Goal: Transaction & Acquisition: Book appointment/travel/reservation

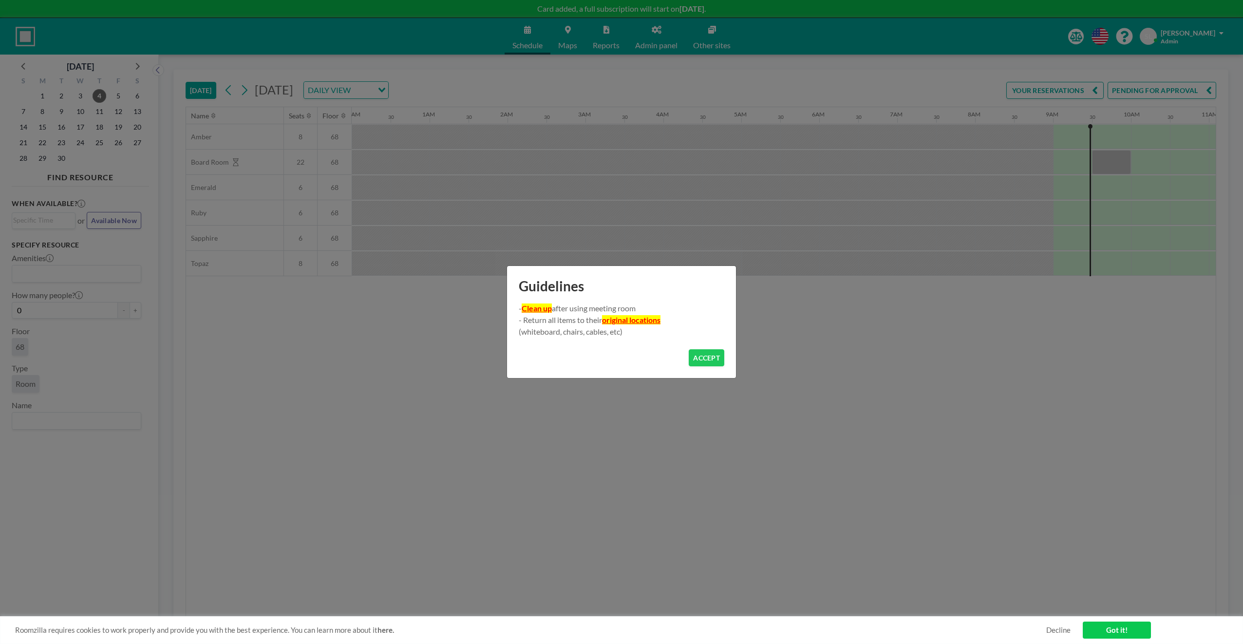
scroll to position [0, 663]
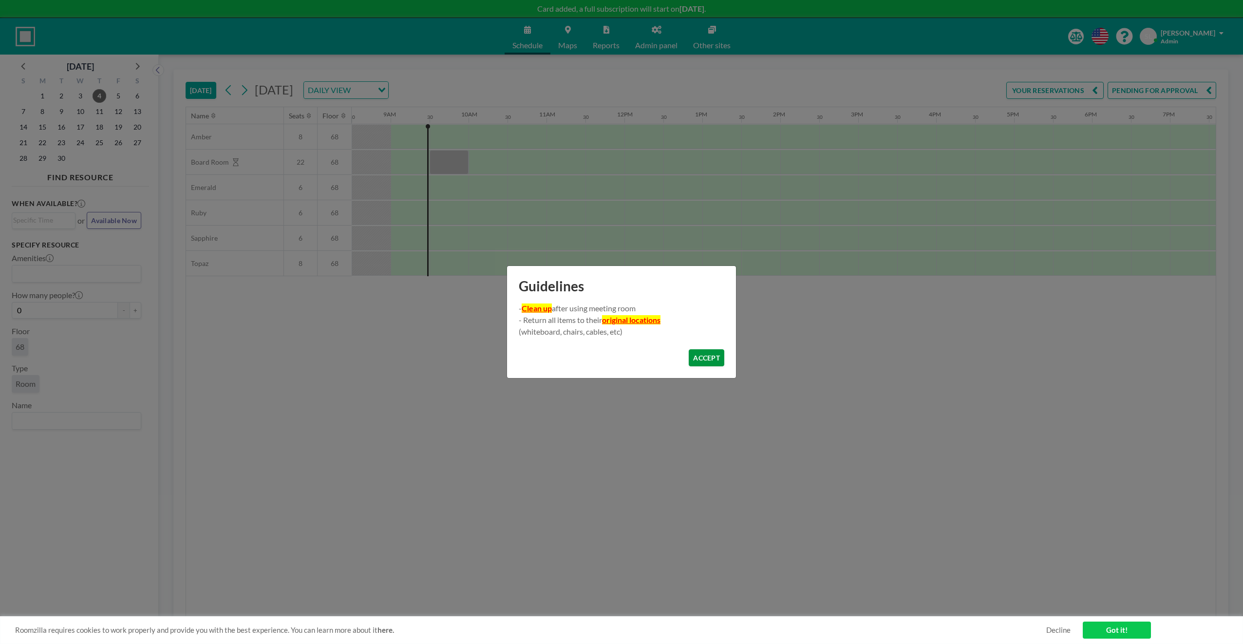
click at [711, 357] on button "ACCEPT" at bounding box center [707, 357] width 36 height 17
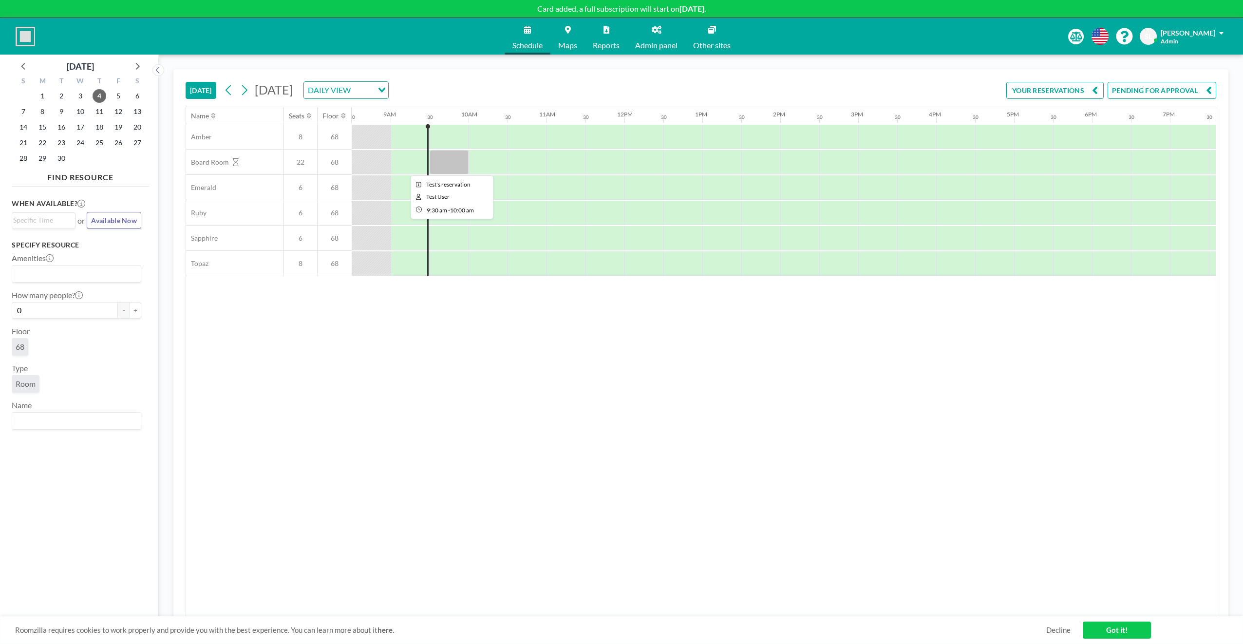
click at [446, 168] on div at bounding box center [449, 162] width 39 height 24
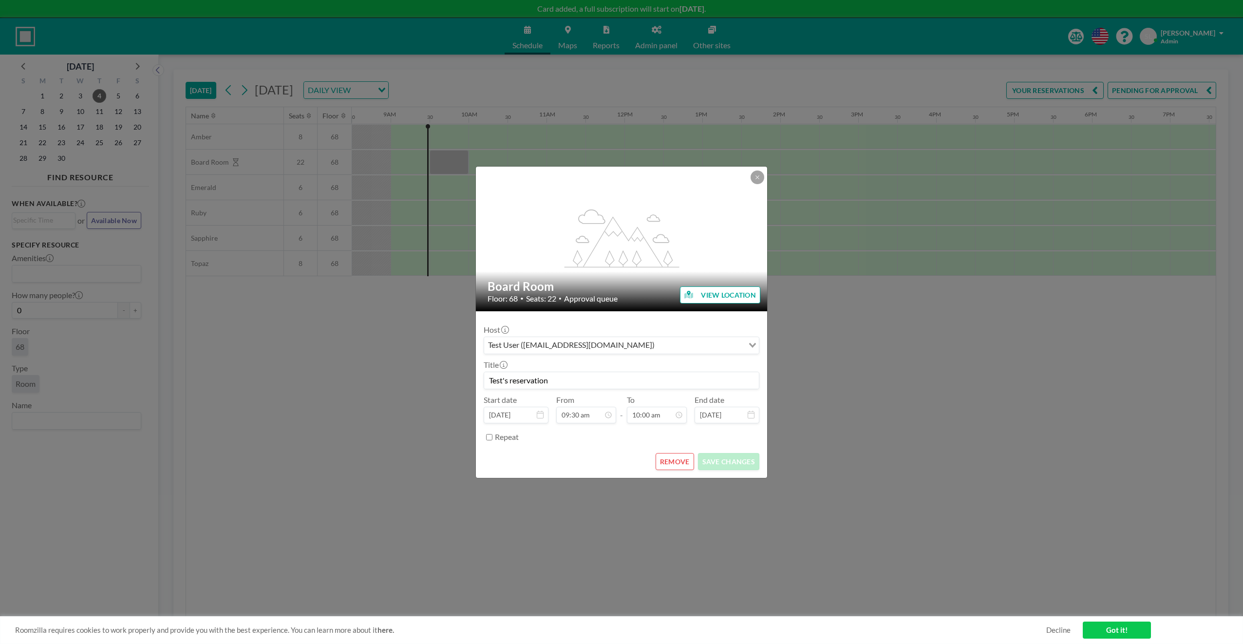
click at [709, 290] on button "VIEW LOCATION" at bounding box center [720, 294] width 80 height 17
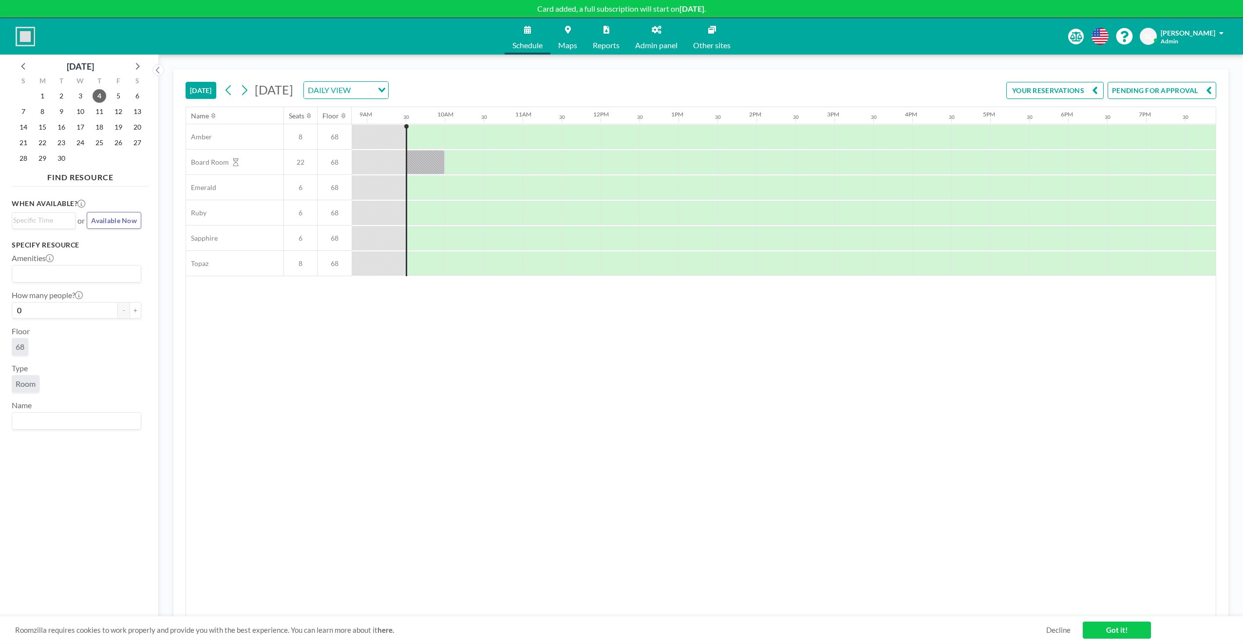
scroll to position [0, 701]
click at [1152, 37] on span "SL" at bounding box center [1148, 36] width 7 height 9
click at [414, 166] on div at bounding box center [410, 162] width 39 height 24
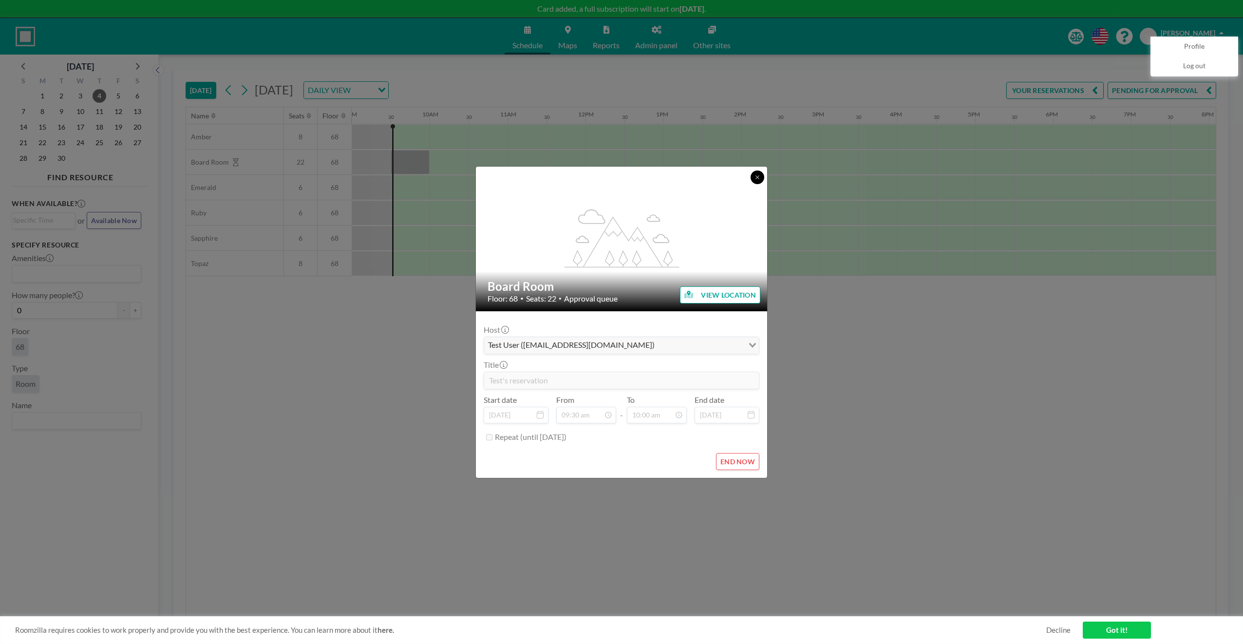
click at [758, 174] on icon at bounding box center [758, 177] width 6 height 6
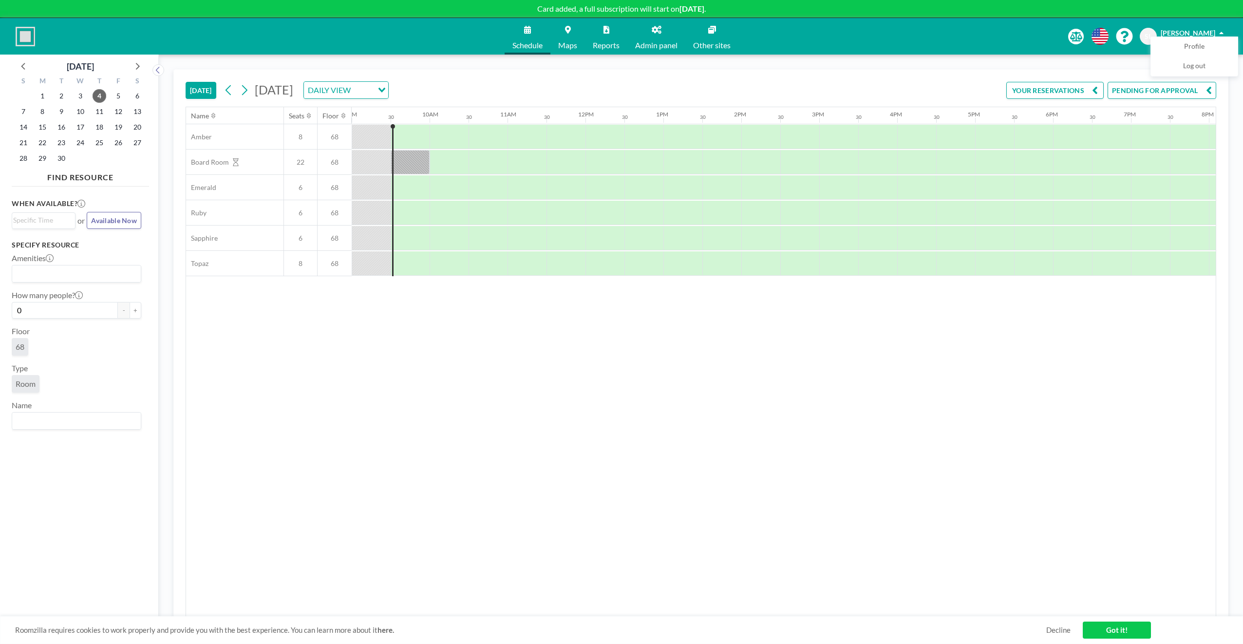
drag, startPoint x: 551, startPoint y: 453, endPoint x: 494, endPoint y: 436, distance: 59.8
click at [550, 452] on div "Name Seats Floor 12AM 30 1AM 30 2AM 30 3AM 30 4AM 30 5AM 30 6AM 30 7AM 30 8AM 3…" at bounding box center [701, 362] width 1030 height 510
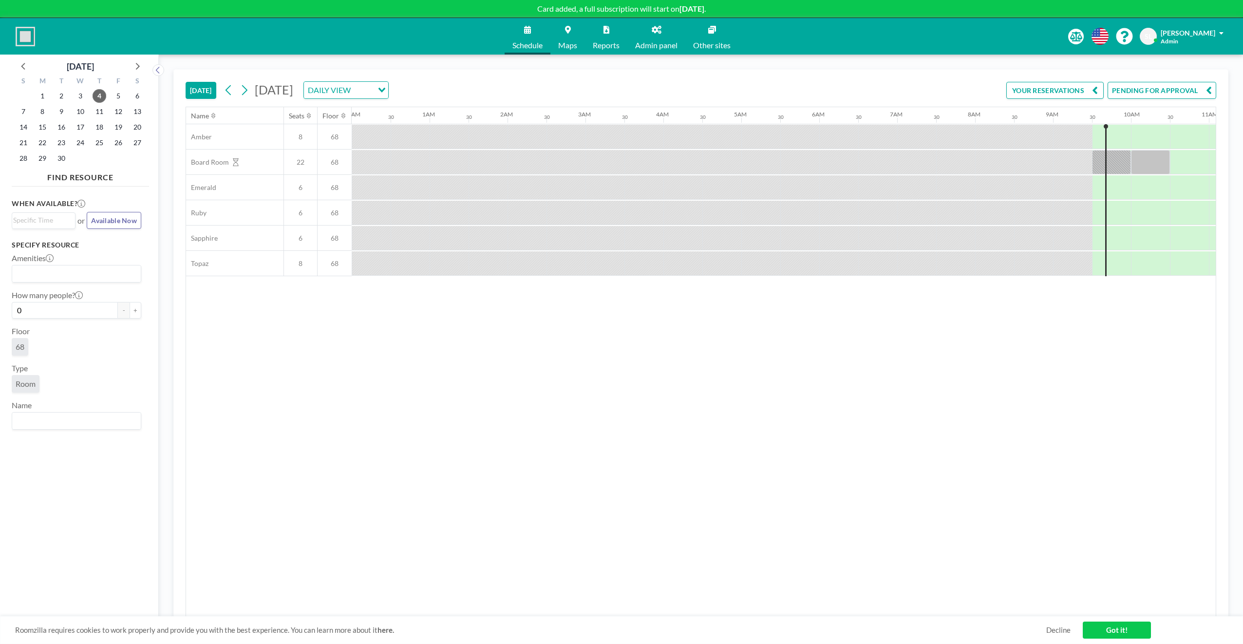
scroll to position [0, 701]
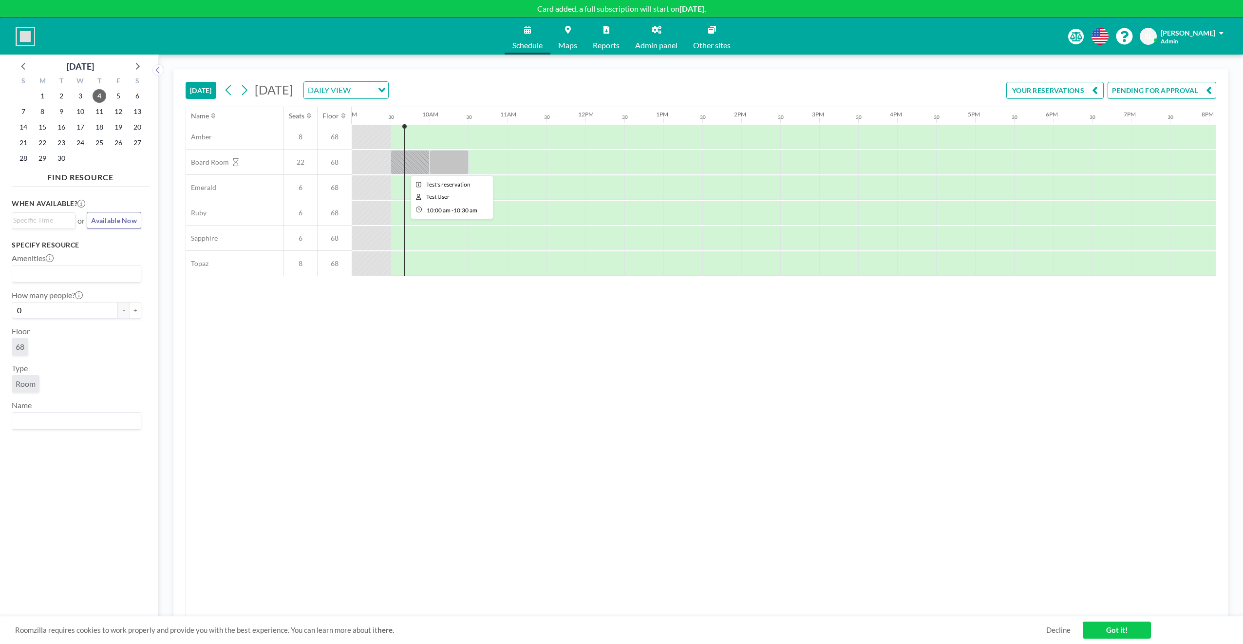
click at [449, 159] on div at bounding box center [449, 162] width 39 height 24
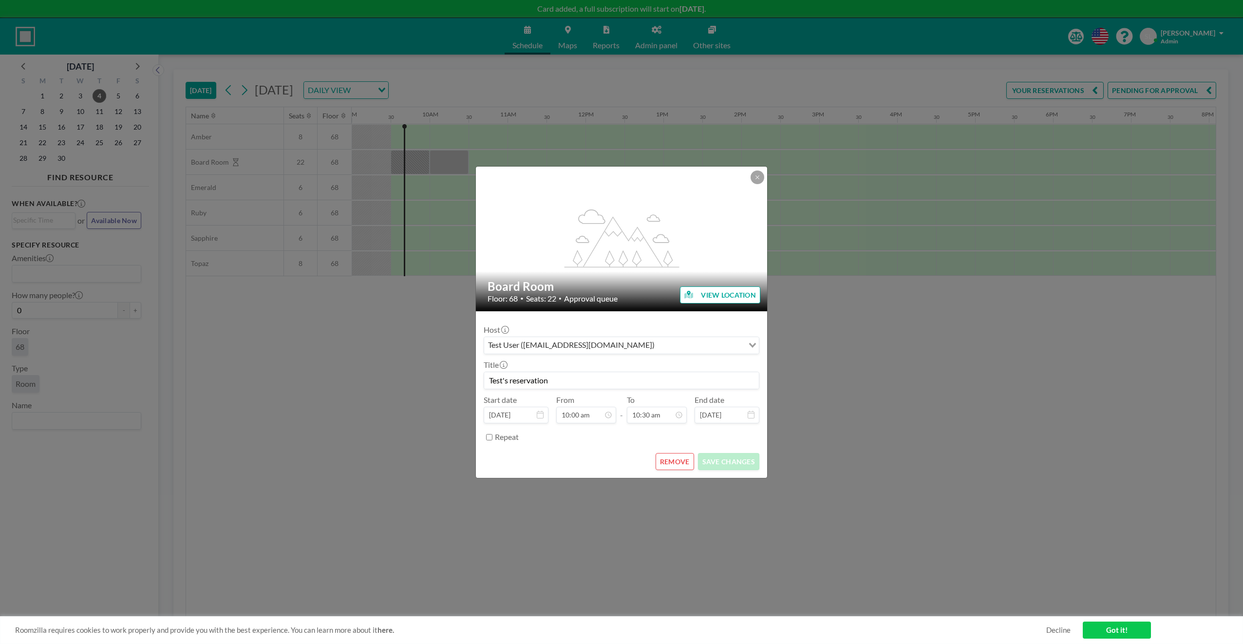
click at [582, 442] on div "Repeat" at bounding box center [627, 437] width 265 height 16
click at [1121, 631] on link "Got it!" at bounding box center [1117, 630] width 68 height 17
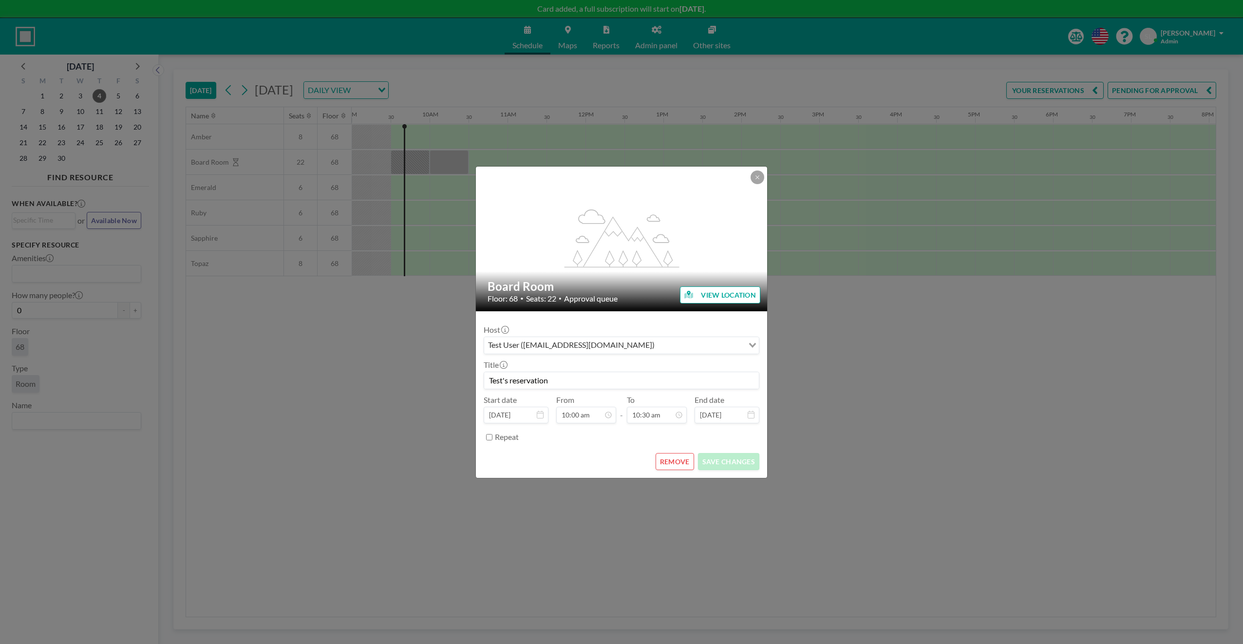
click at [608, 446] on form "Host Test User ([EMAIL_ADDRESS][DOMAIN_NAME]) Loading... Title Test's reservati…" at bounding box center [621, 394] width 291 height 167
click at [758, 176] on icon at bounding box center [758, 177] width 6 height 6
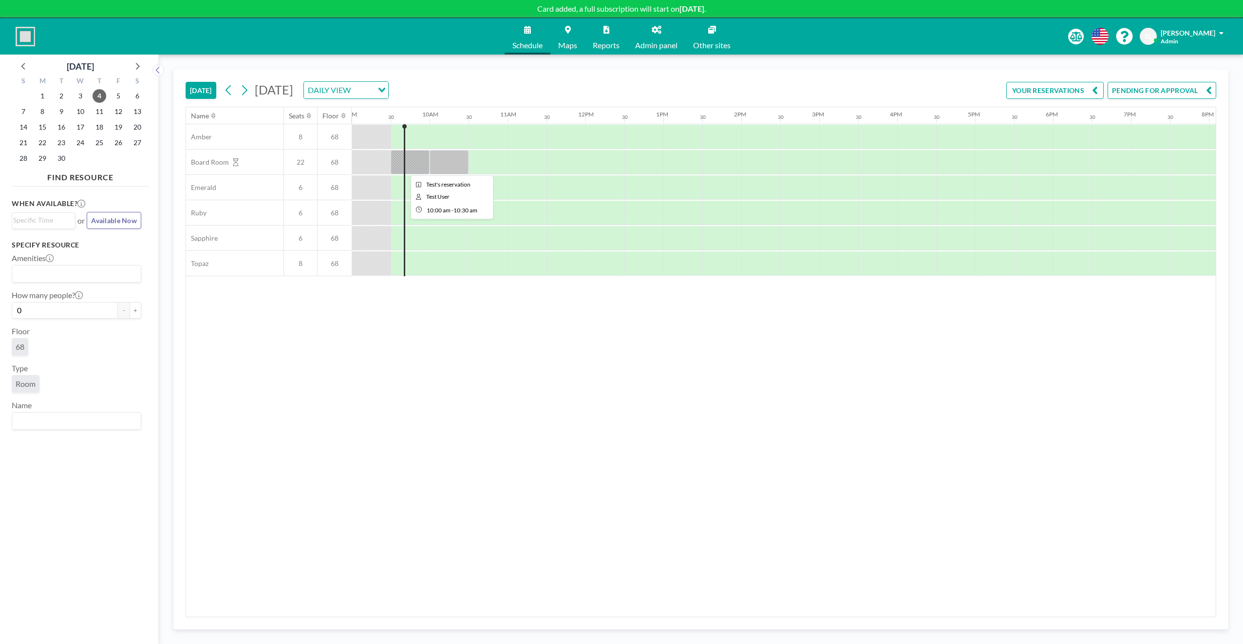
click at [445, 168] on div at bounding box center [449, 162] width 39 height 24
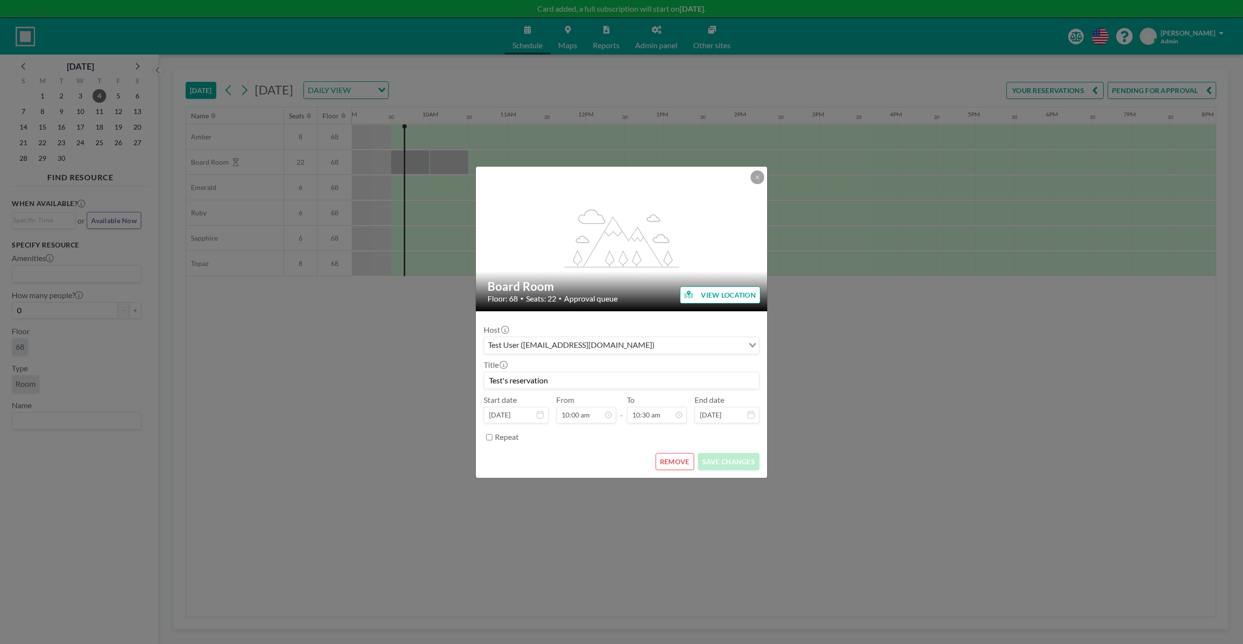
click at [582, 444] on div "Repeat" at bounding box center [627, 437] width 265 height 16
click at [557, 264] on div "flex-grow: 1.2;" at bounding box center [622, 239] width 292 height 145
click at [761, 178] on button at bounding box center [758, 178] width 14 height 14
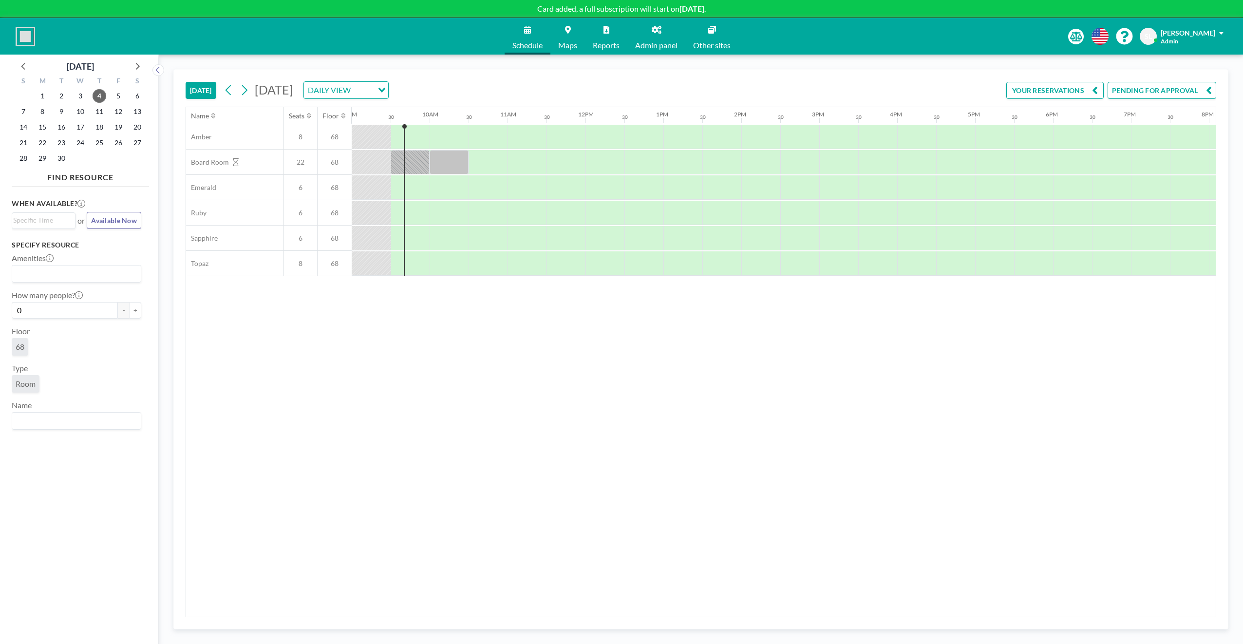
click at [26, 37] on img at bounding box center [25, 36] width 19 height 19
click at [1156, 94] on button "PENDING FOR APPROVAL" at bounding box center [1162, 90] width 109 height 17
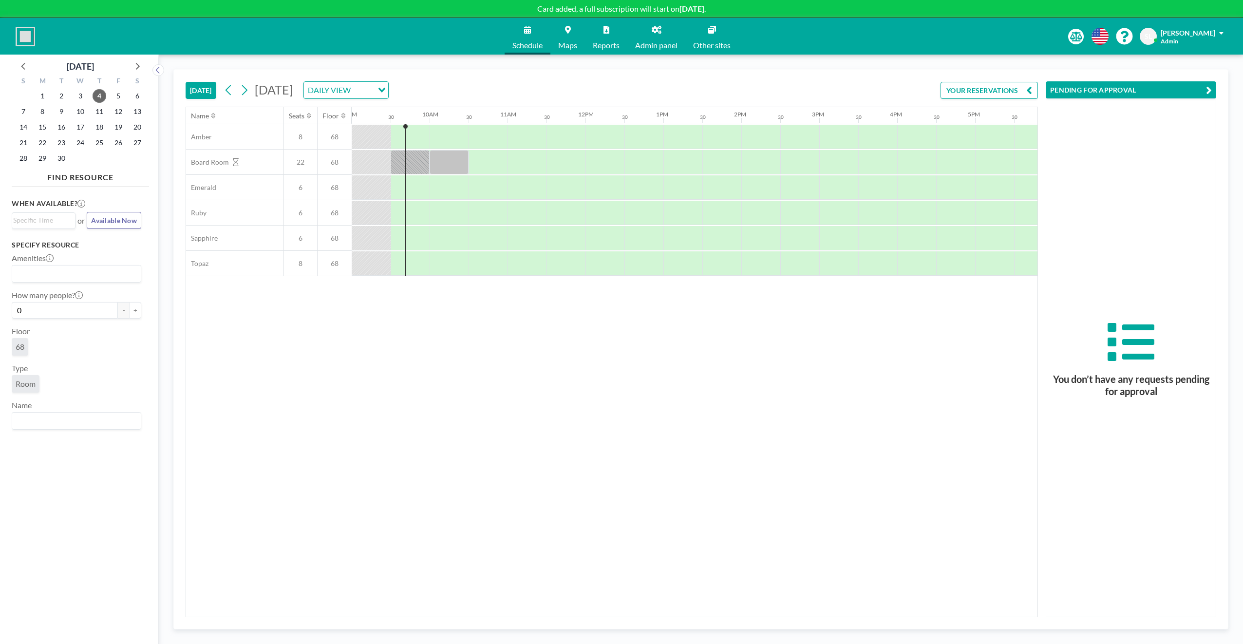
click at [1139, 90] on button "PENDING FOR APPROVAL" at bounding box center [1131, 89] width 171 height 17
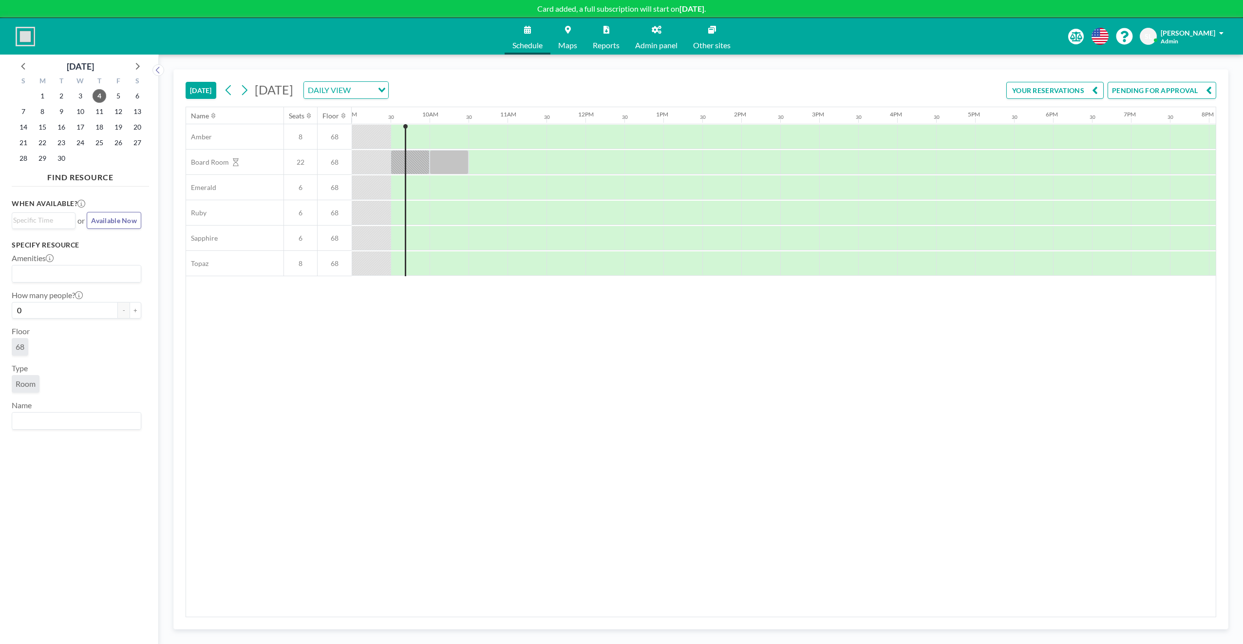
click at [1037, 93] on button "YOUR RESERVATIONS" at bounding box center [1054, 90] width 97 height 17
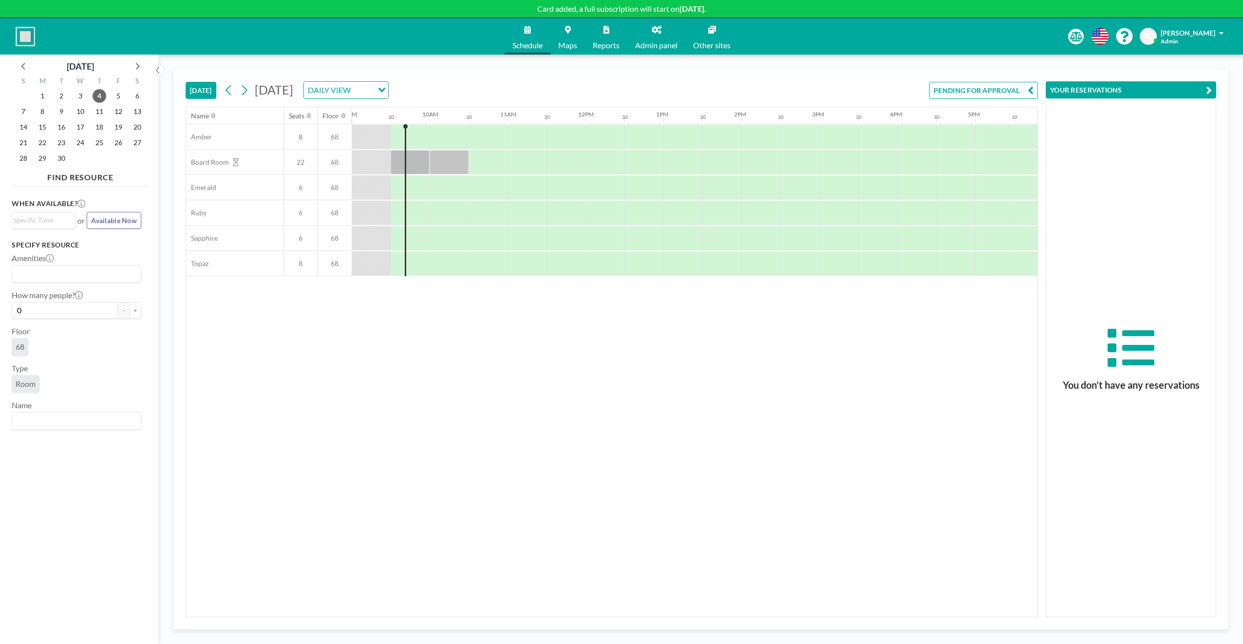
click at [1131, 88] on button "YOUR RESERVATIONS" at bounding box center [1131, 89] width 171 height 17
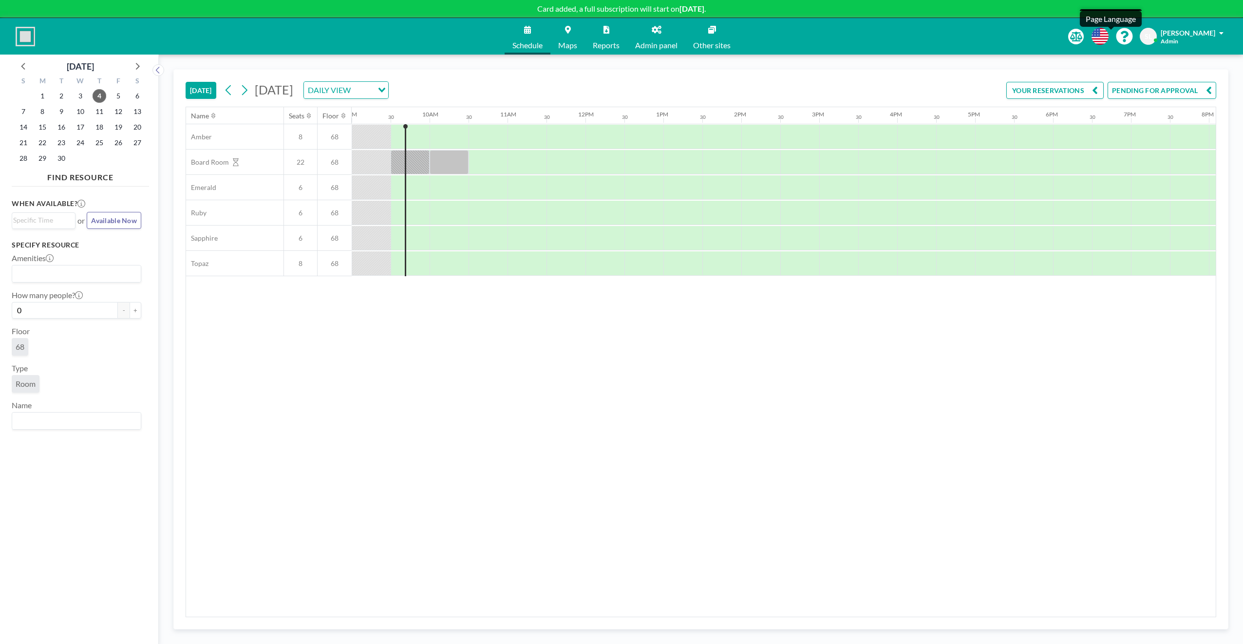
click at [1109, 34] on icon at bounding box center [1100, 36] width 17 height 17
drag, startPoint x: 1060, startPoint y: 427, endPoint x: 852, endPoint y: 413, distance: 208.9
click at [852, 413] on div at bounding box center [621, 322] width 1243 height 644
click at [777, 407] on div "Name Seats Floor 12AM 30 1AM 30 2AM 30 3AM 30 4AM 30 5AM 30 6AM 30 7AM 30 8AM 3…" at bounding box center [701, 362] width 1030 height 510
